Goal: Transaction & Acquisition: Purchase product/service

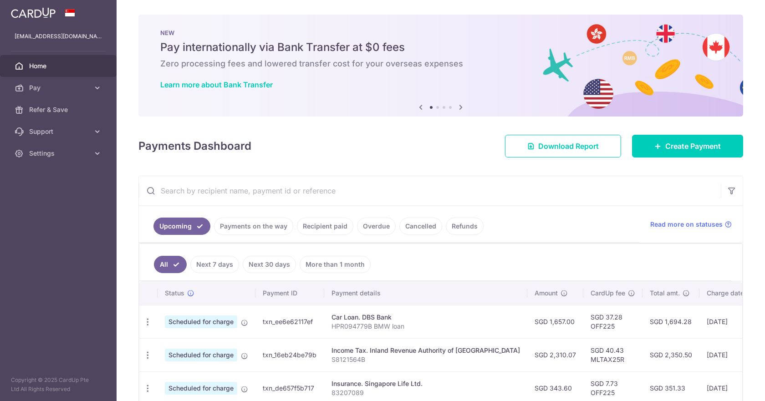
click at [661, 127] on div "× Pause Schedule Pause all future payments in this series Pause just this one p…" at bounding box center [441, 200] width 649 height 401
click at [666, 144] on span "Create Payment" at bounding box center [694, 146] width 56 height 11
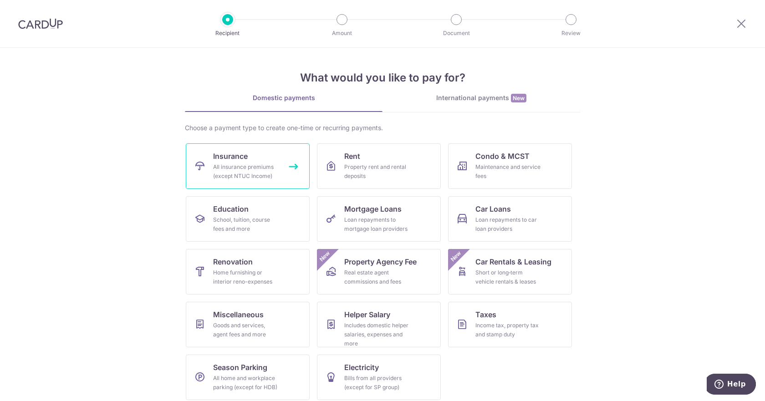
click at [247, 170] on div "All insurance premiums (except NTUC Income)" at bounding box center [246, 172] width 66 height 18
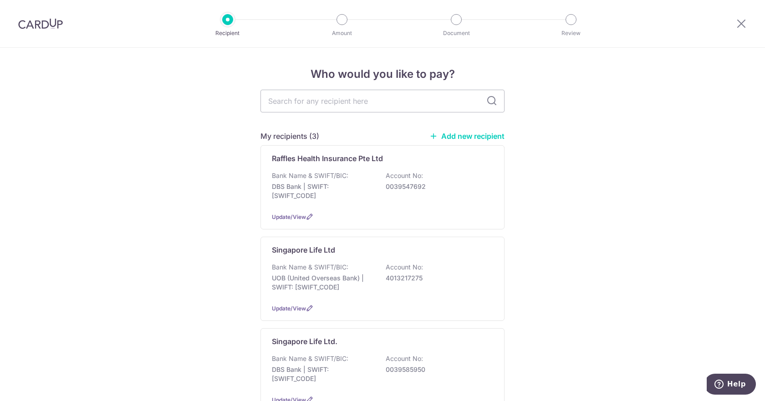
click at [457, 134] on link "Add new recipient" at bounding box center [467, 136] width 75 height 9
